Goal: Task Accomplishment & Management: Use online tool/utility

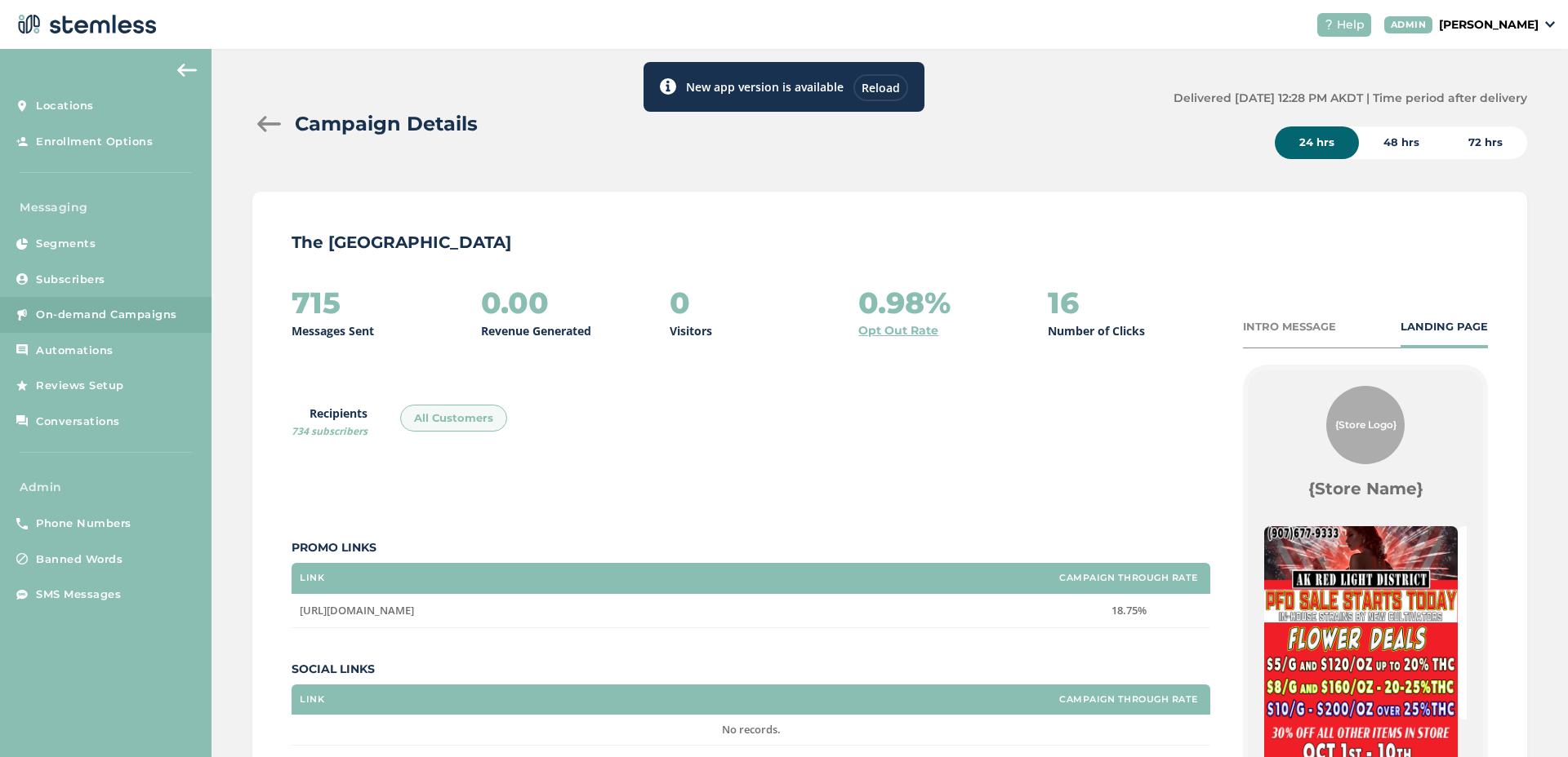
click at [262, 120] on div at bounding box center [269, 124] width 33 height 17
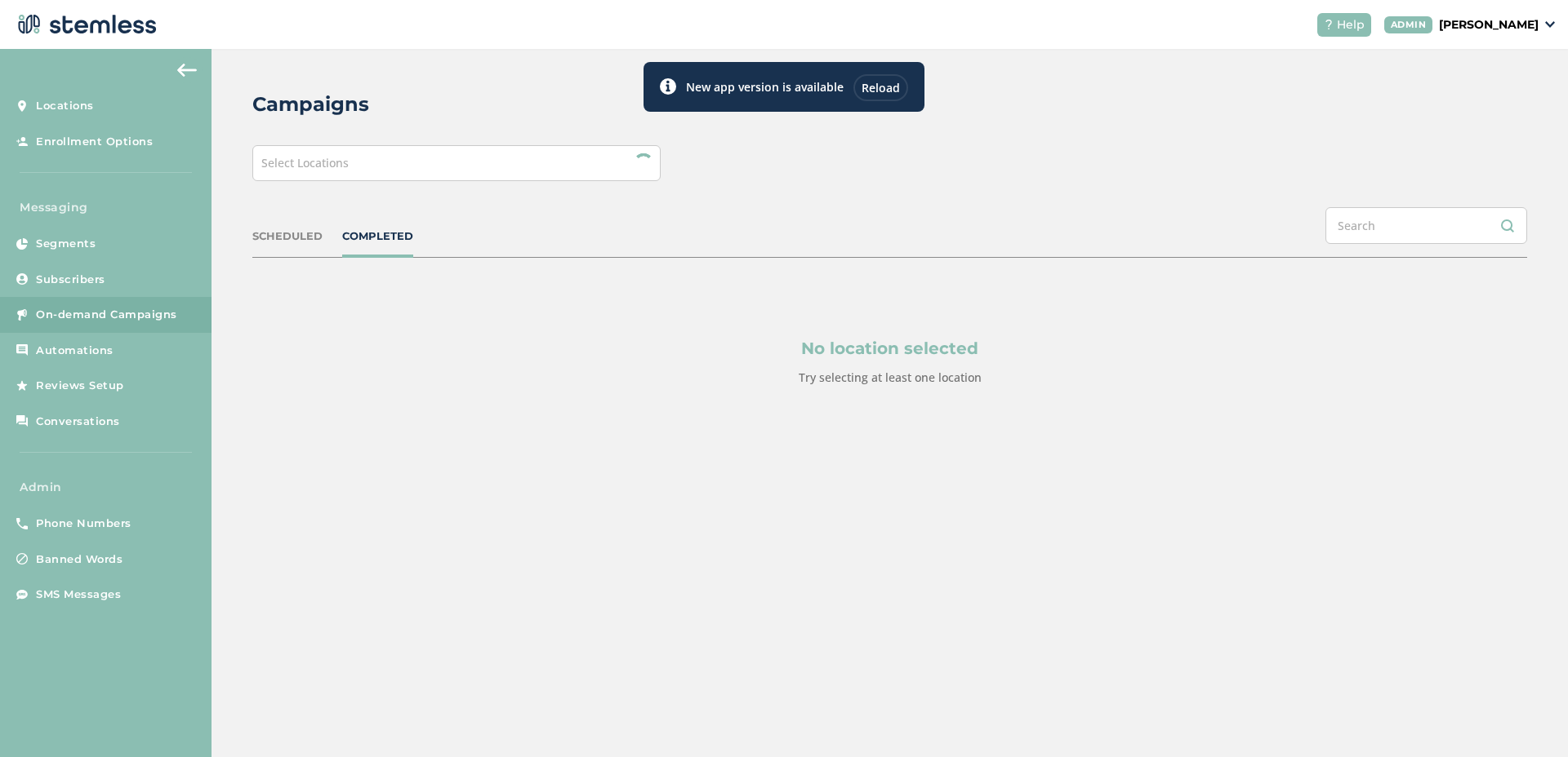
click at [423, 167] on div "Select Locations" at bounding box center [457, 163] width 409 height 36
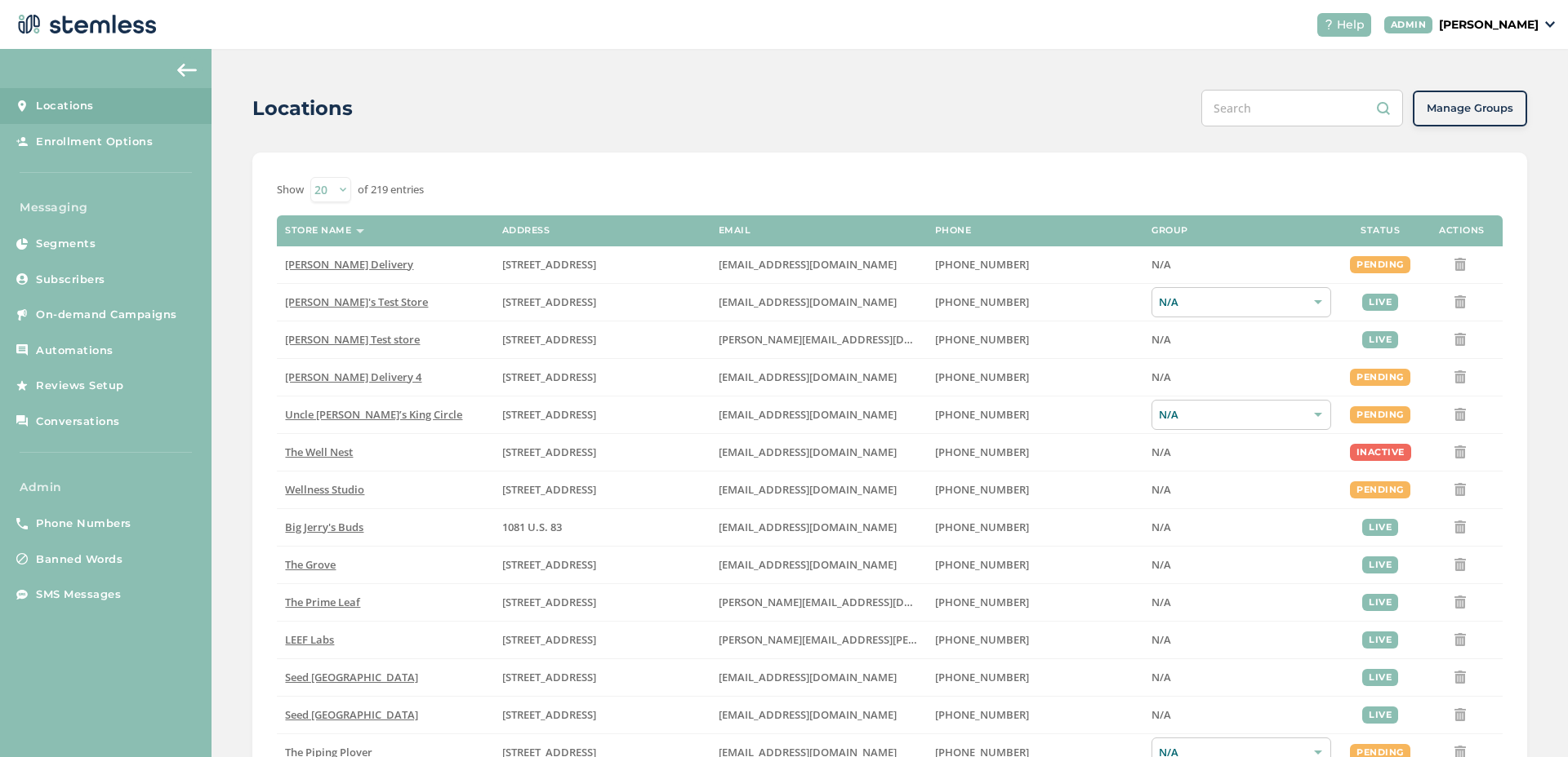
click at [1452, 18] on p "[PERSON_NAME]" at bounding box center [1489, 25] width 100 height 17
click at [1464, 106] on ul "Go to Website Profile Impersonate Logout" at bounding box center [1496, 103] width 100 height 125
click at [1450, 28] on p "[PERSON_NAME]" at bounding box center [1489, 25] width 100 height 17
click at [1062, 102] on div "Locations" at bounding box center [720, 109] width 936 height 30
click at [140, 313] on span "On-demand Campaigns" at bounding box center [106, 315] width 141 height 17
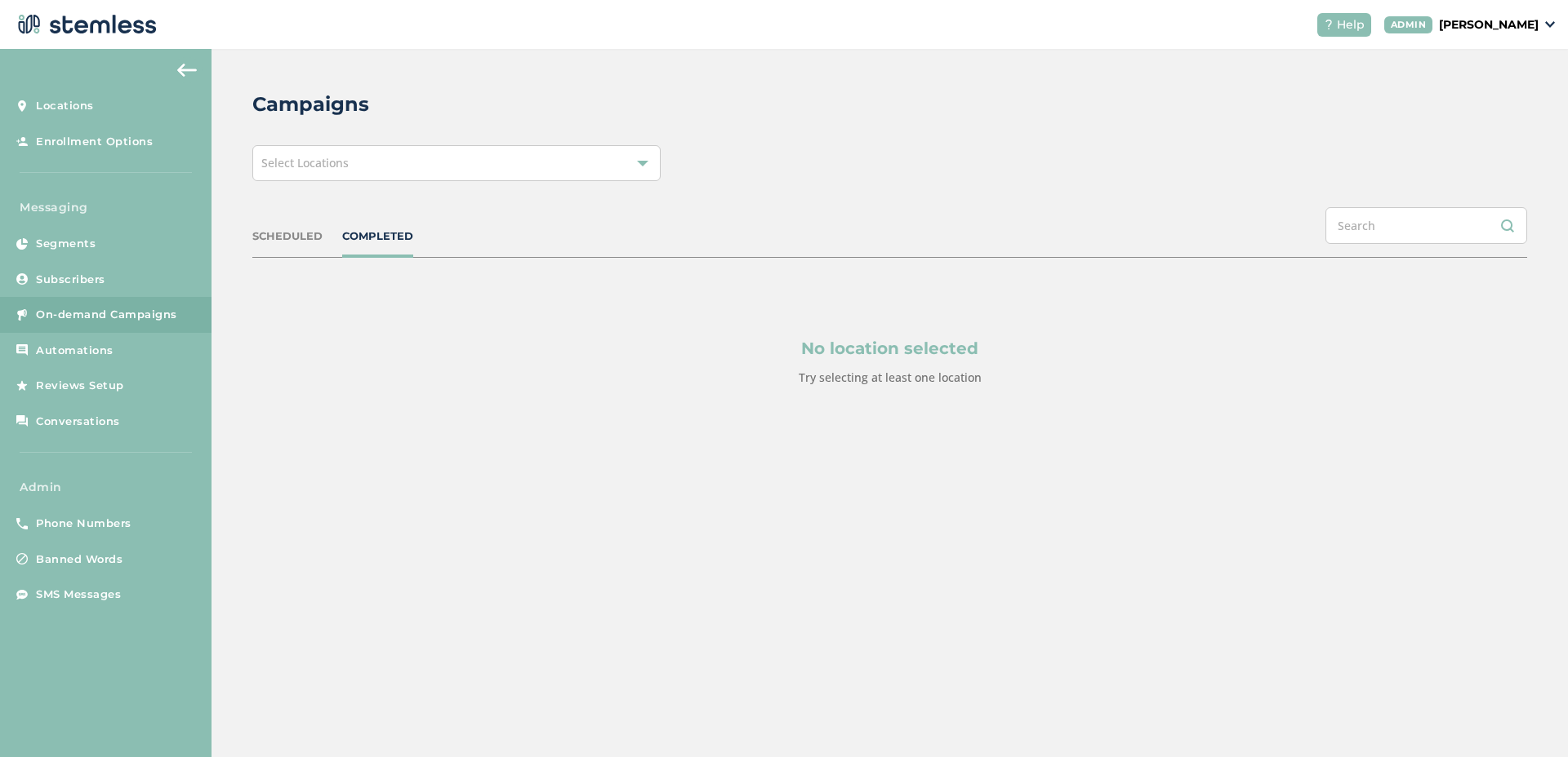
click at [453, 186] on div "Campaigns Select Locations SCHEDULED COMPLETED No location selected Try selecti…" at bounding box center [890, 278] width 1356 height 457
click at [444, 180] on div "Select Locations" at bounding box center [457, 163] width 409 height 36
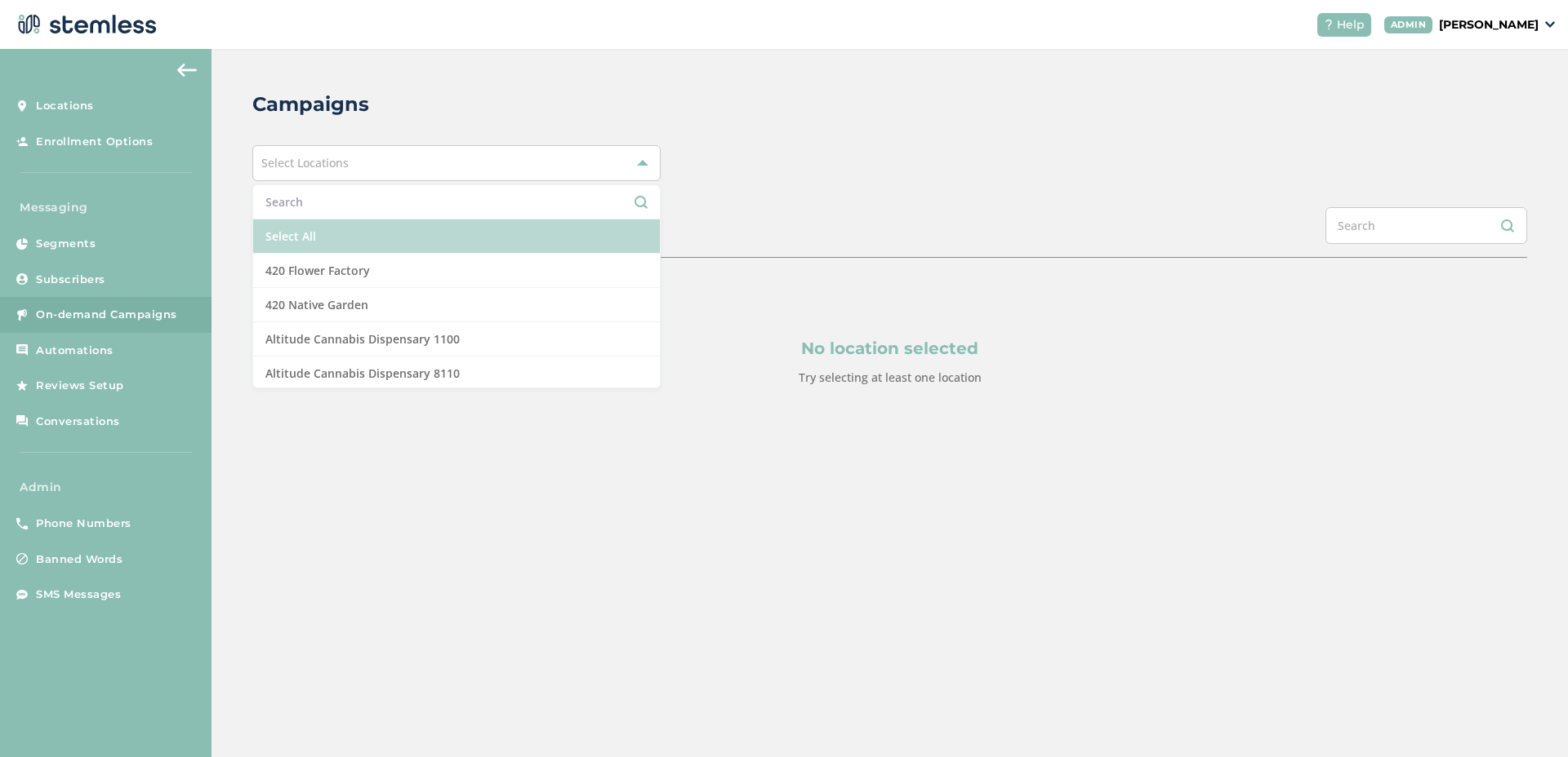
click at [388, 252] on li "Select All" at bounding box center [456, 236] width 407 height 34
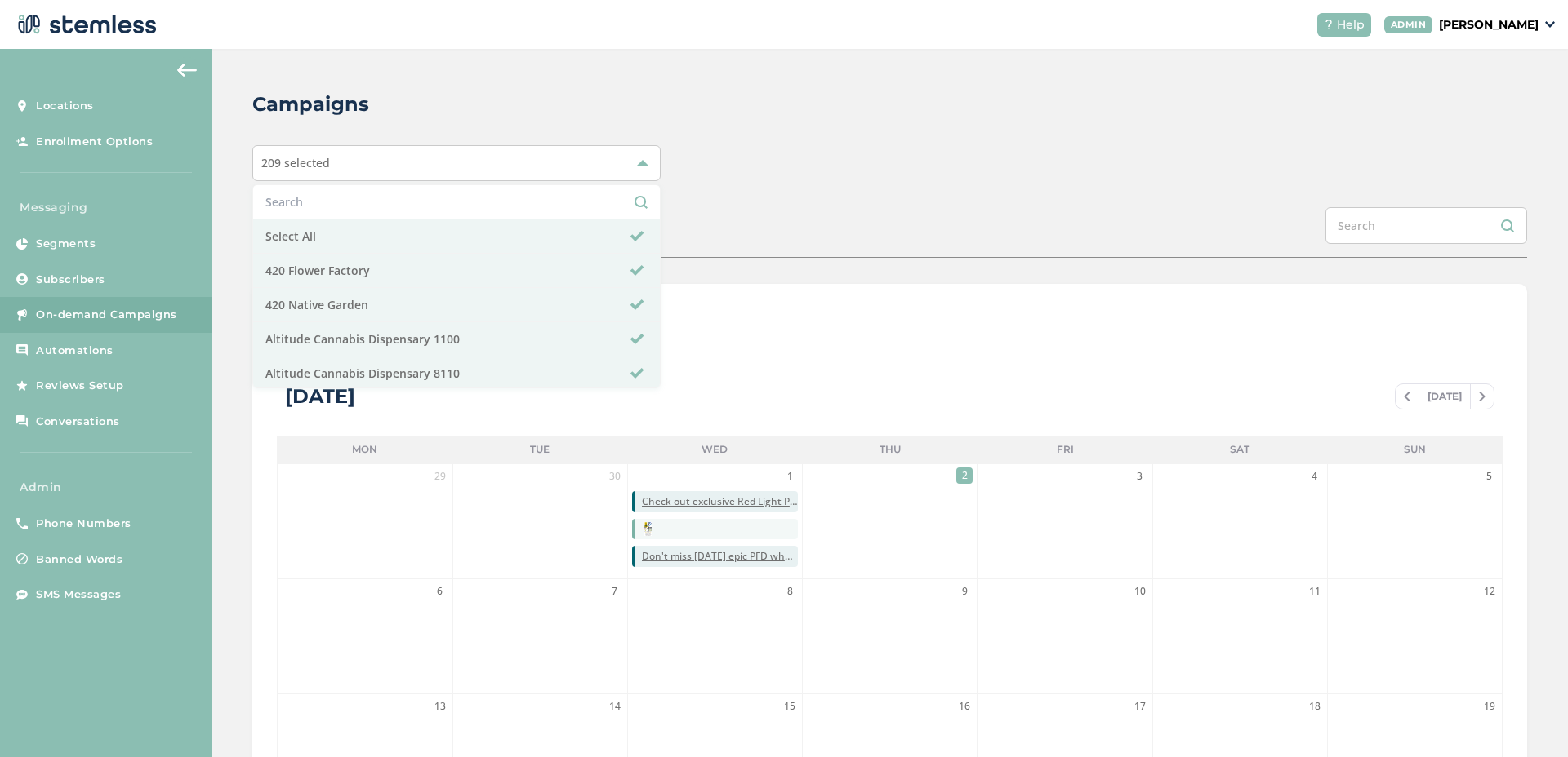
click at [742, 240] on div "SCHEDULED COMPLETED" at bounding box center [890, 232] width 1275 height 50
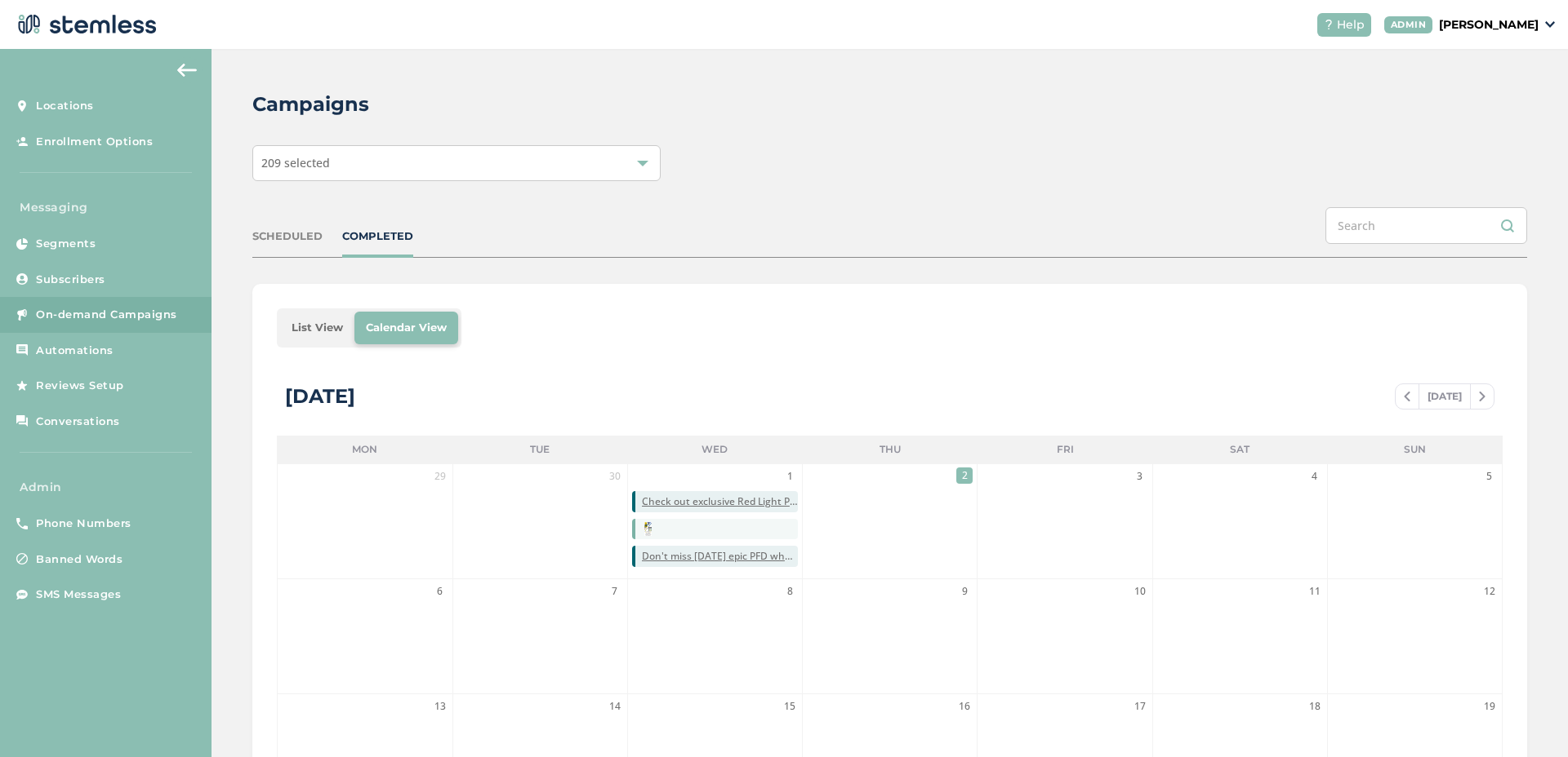
click at [314, 337] on li "List View" at bounding box center [317, 327] width 75 height 33
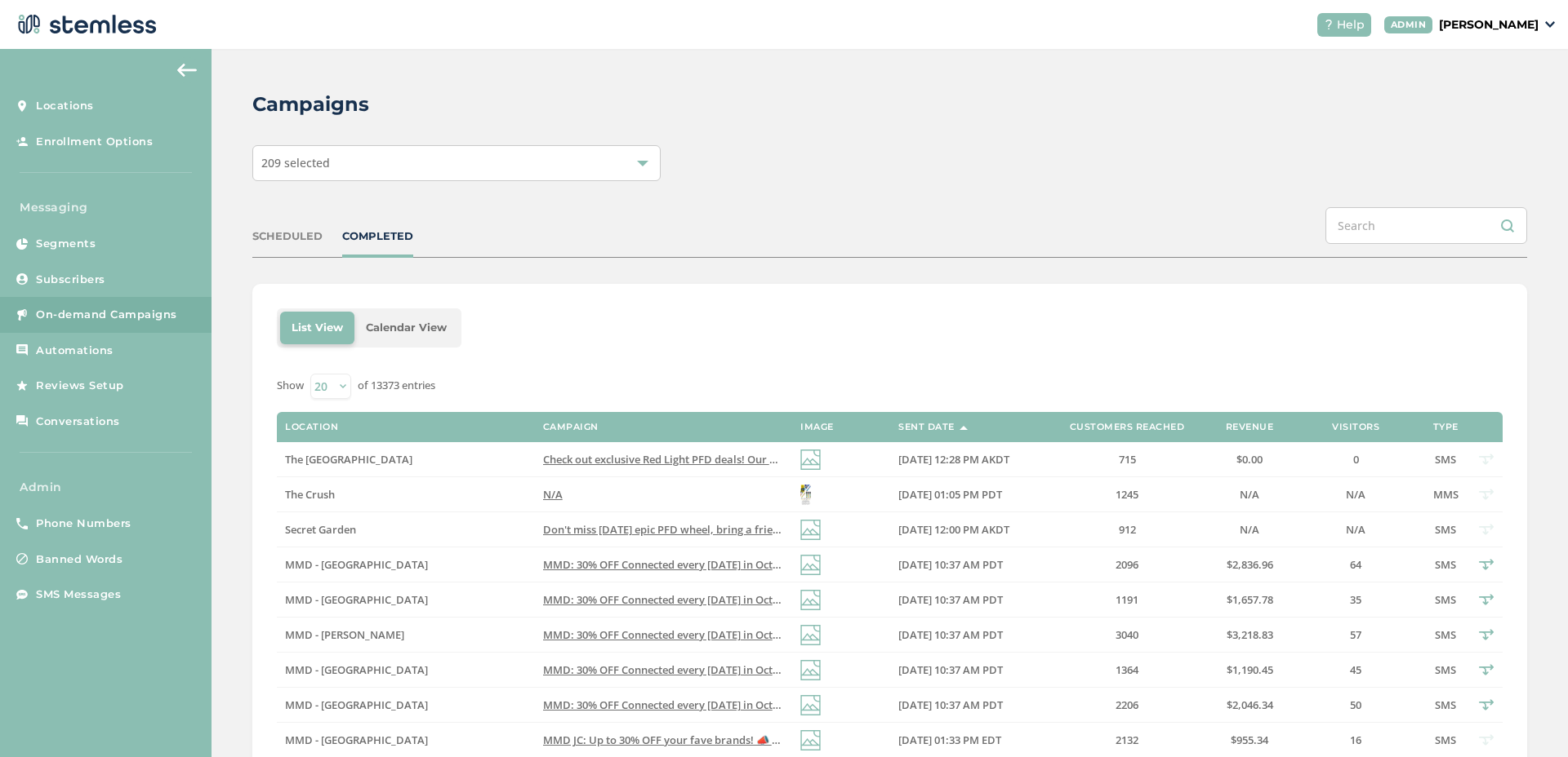
click at [1457, 36] on div "Help ADMIN Mohammad Alhallaq" at bounding box center [1430, 24] width 252 height 23
click at [1455, 31] on p "[PERSON_NAME]" at bounding box center [1489, 25] width 100 height 17
click at [1474, 112] on span "Impersonate" at bounding box center [1497, 117] width 80 height 17
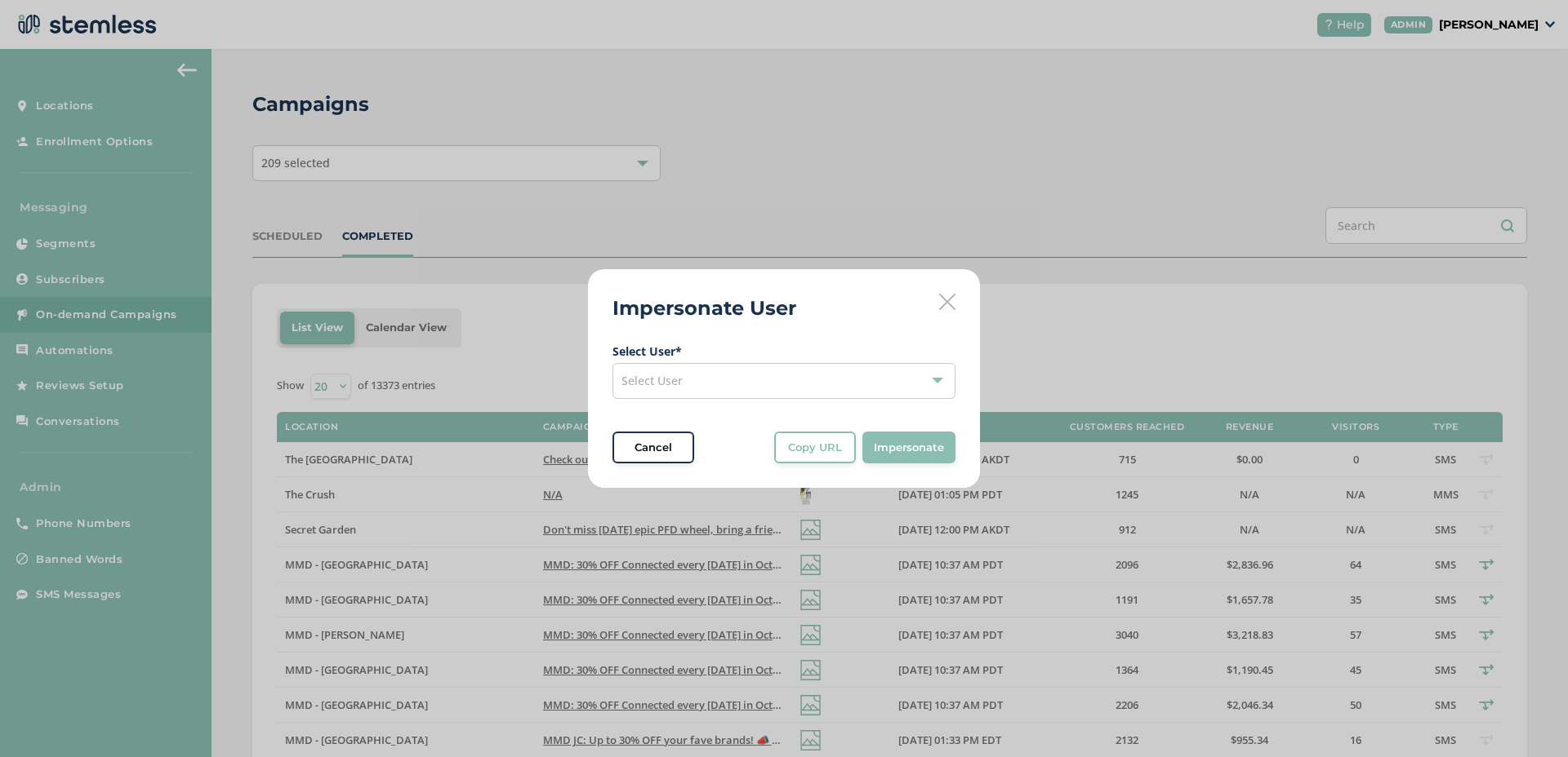
click at [725, 367] on div "Select User" at bounding box center [784, 381] width 343 height 36
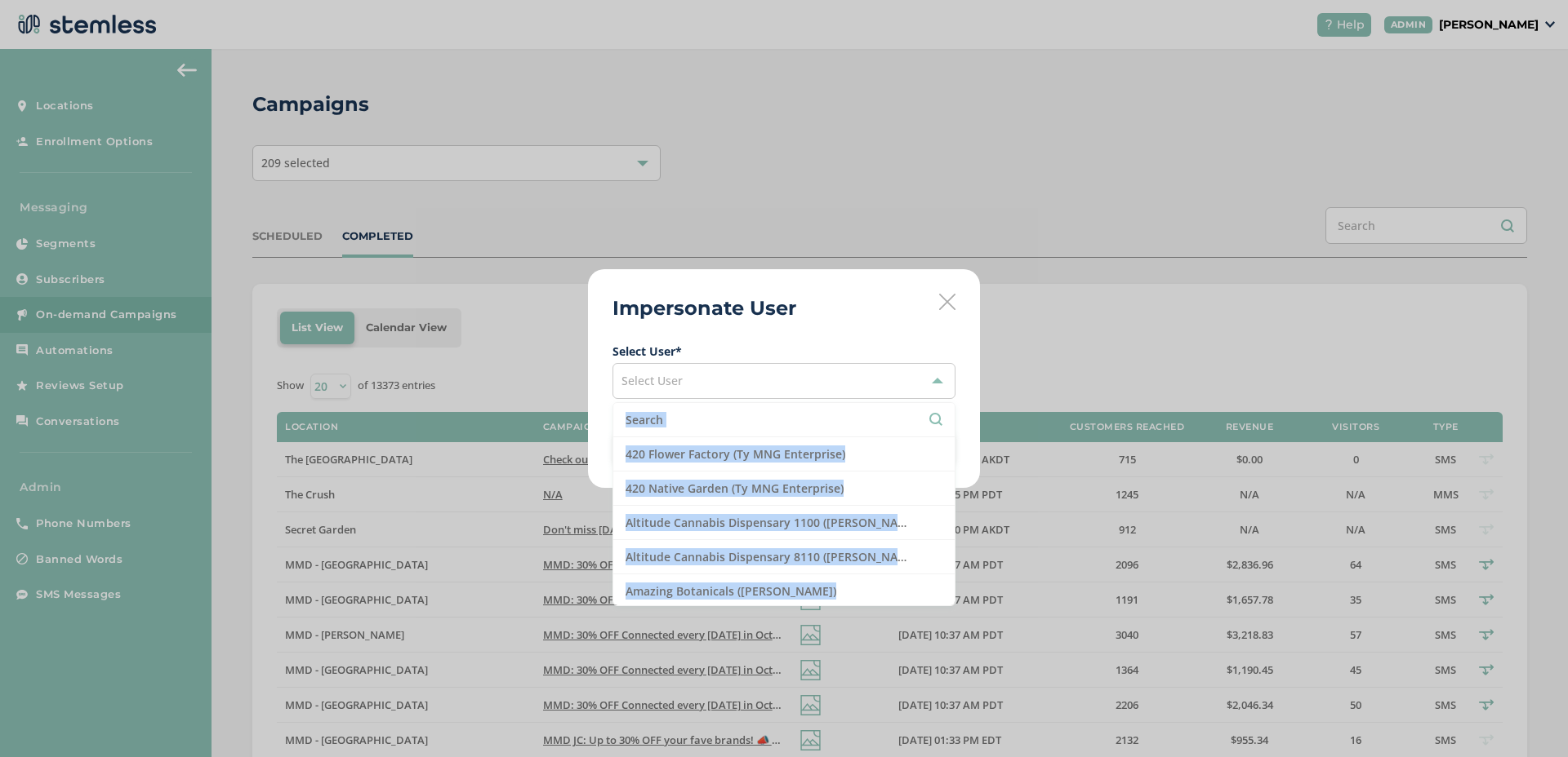
click at [719, 406] on span "Select User * Select User 420 Flower Factory (Ty MNG Enterprise) 420 Native Gar…" at bounding box center [784, 404] width 343 height 121
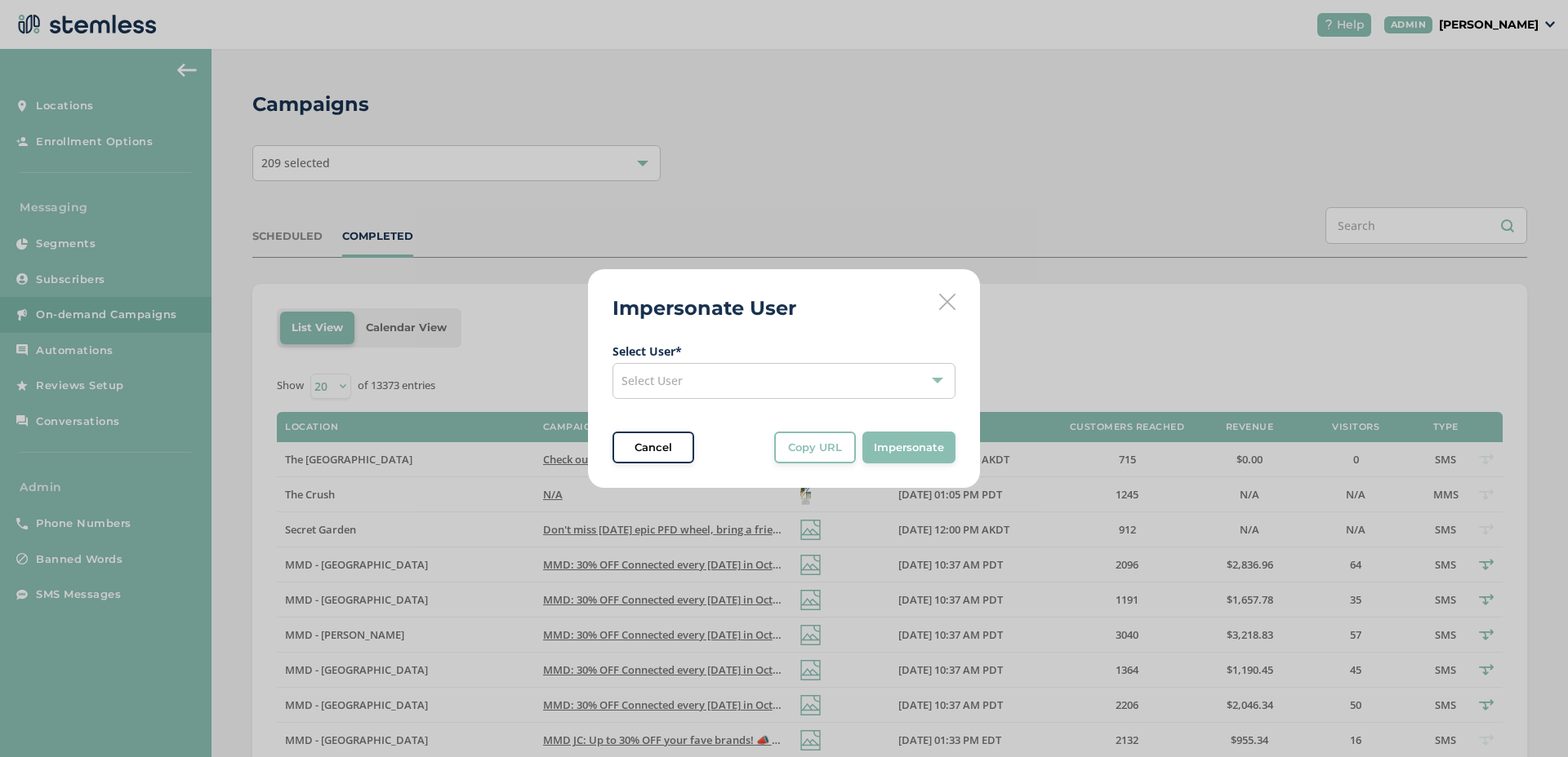
click at [721, 409] on span "Select User * Select User Cancel Copy URL Copy URL to clipboard, then paste it …" at bounding box center [784, 404] width 343 height 121
click at [720, 391] on div "Select User" at bounding box center [784, 381] width 343 height 36
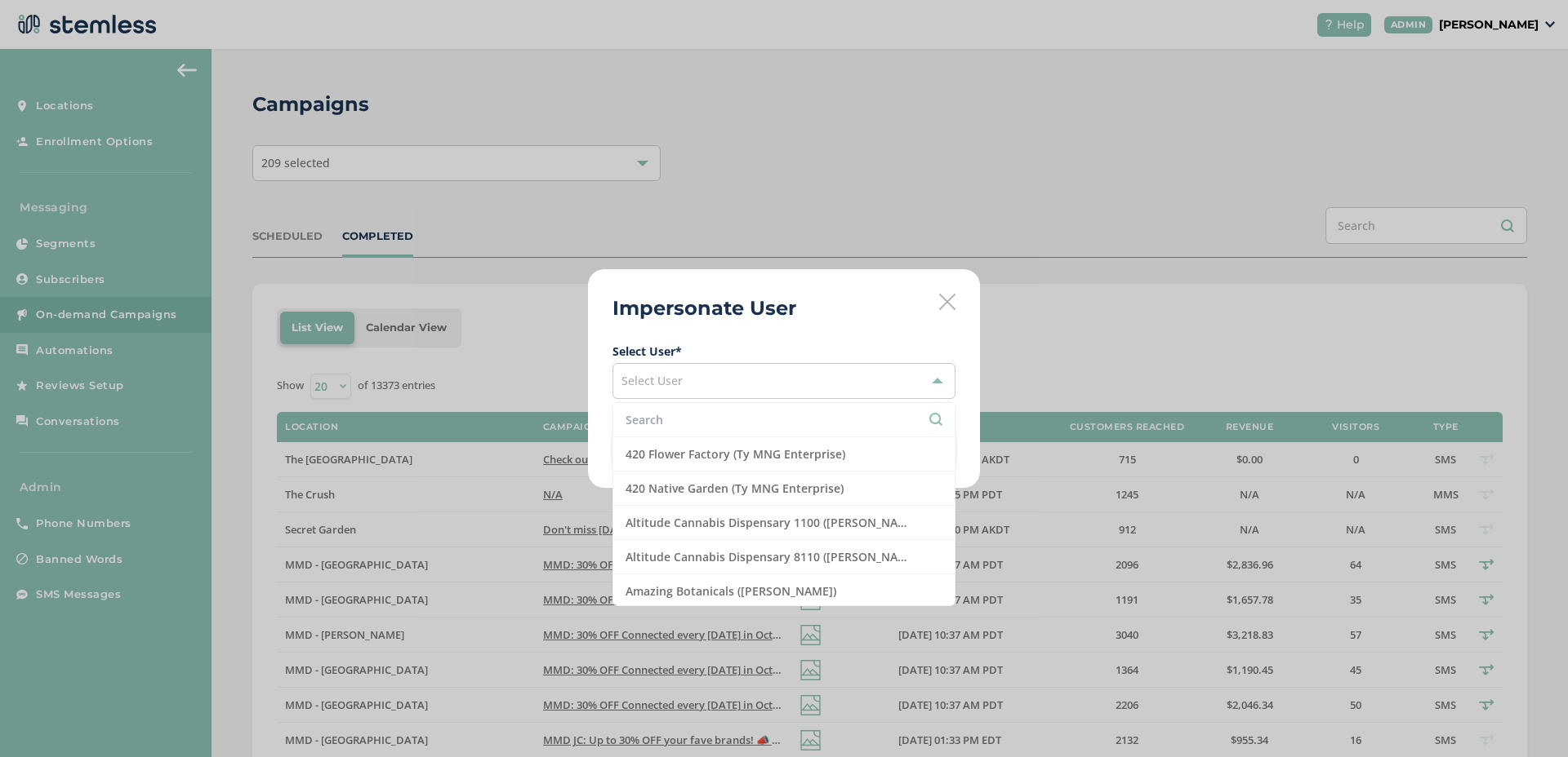
click at [713, 422] on input "text" at bounding box center [784, 420] width 317 height 17
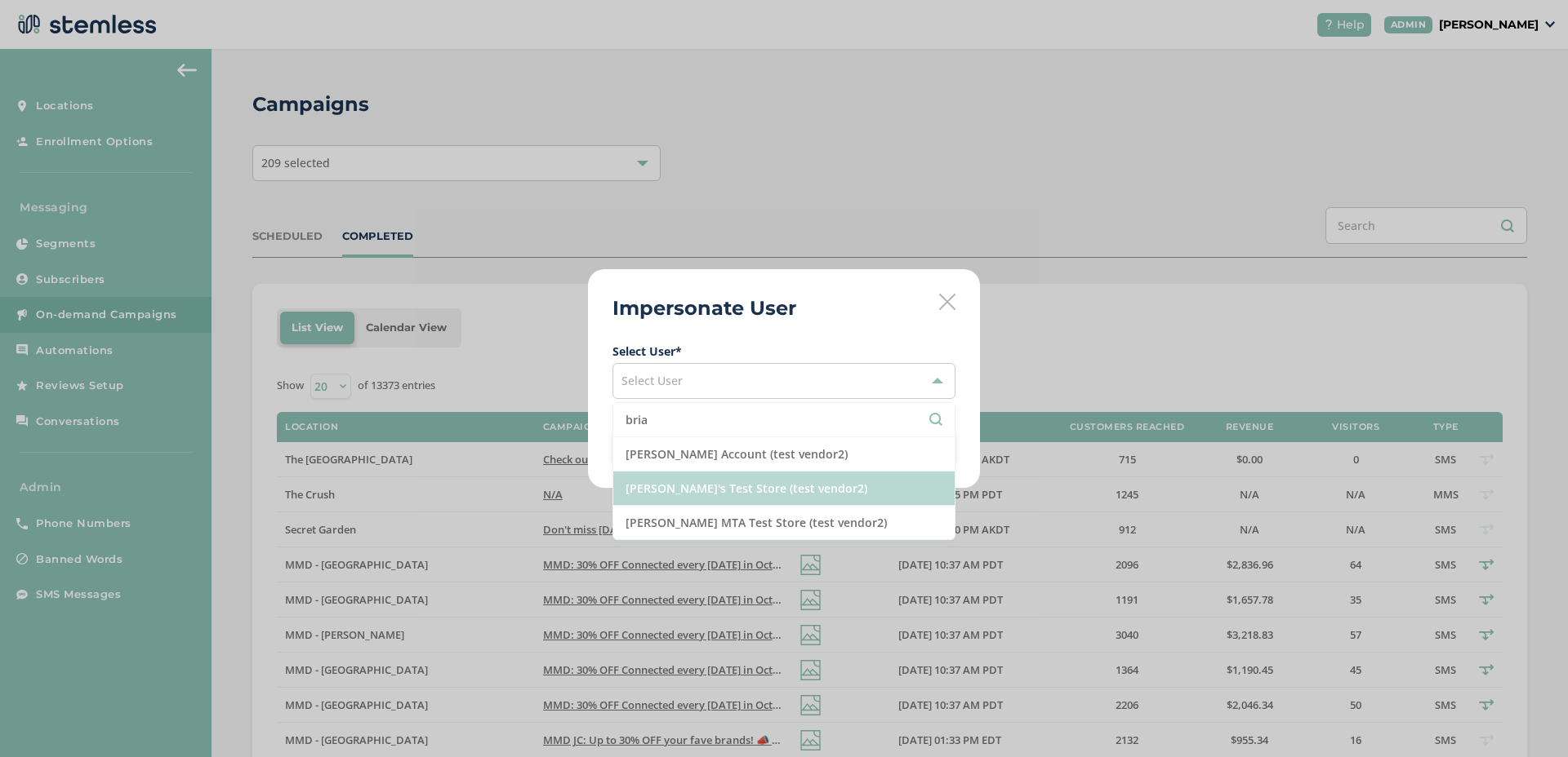
type input "bria"
click at [703, 475] on li "Brian's Test Store (test vendor2)" at bounding box center [784, 489] width 341 height 34
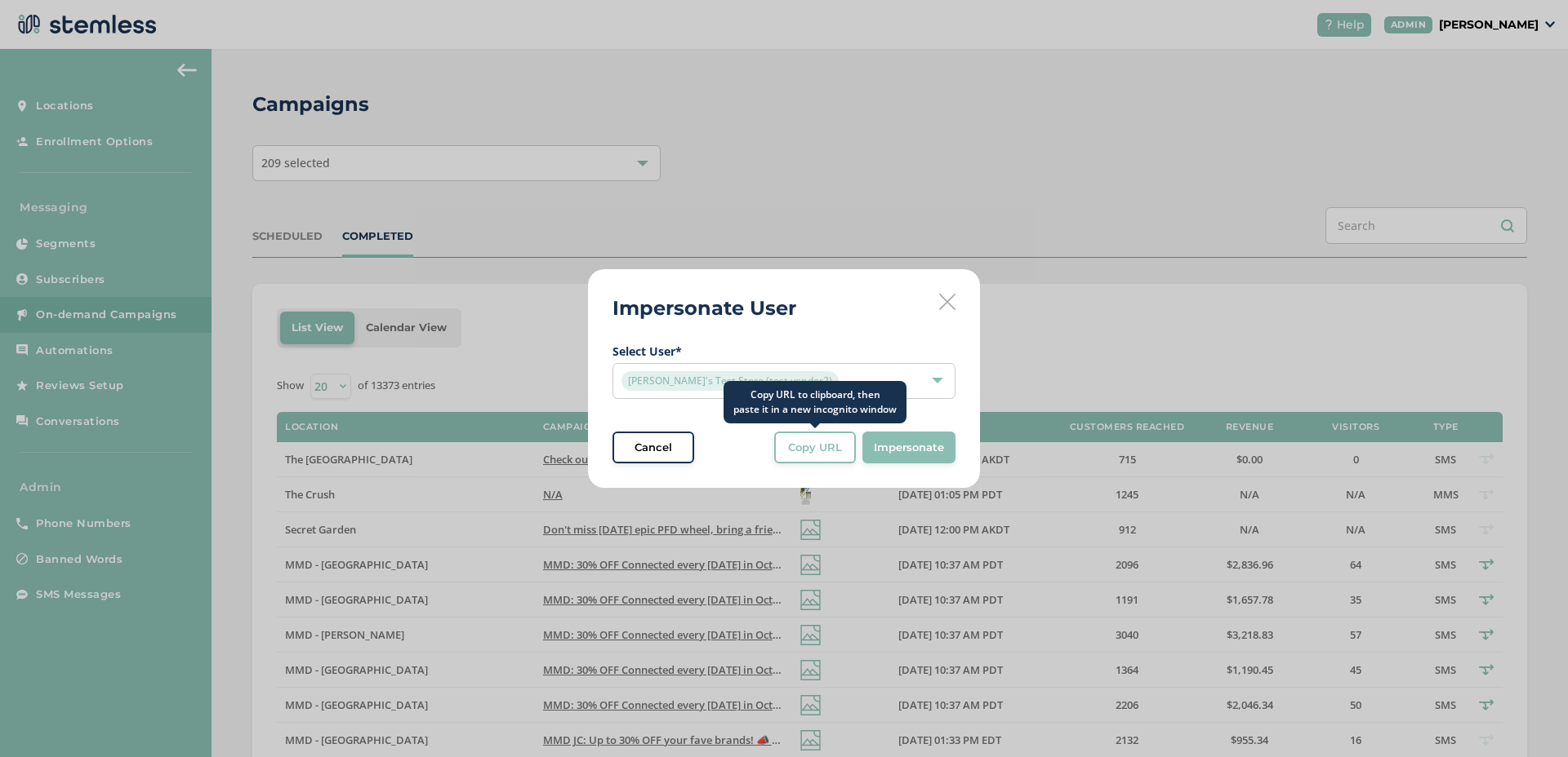
click at [778, 450] on button "Copy URL" at bounding box center [815, 447] width 82 height 33
click at [948, 306] on icon at bounding box center [948, 302] width 17 height 17
